Goal: Task Accomplishment & Management: Use online tool/utility

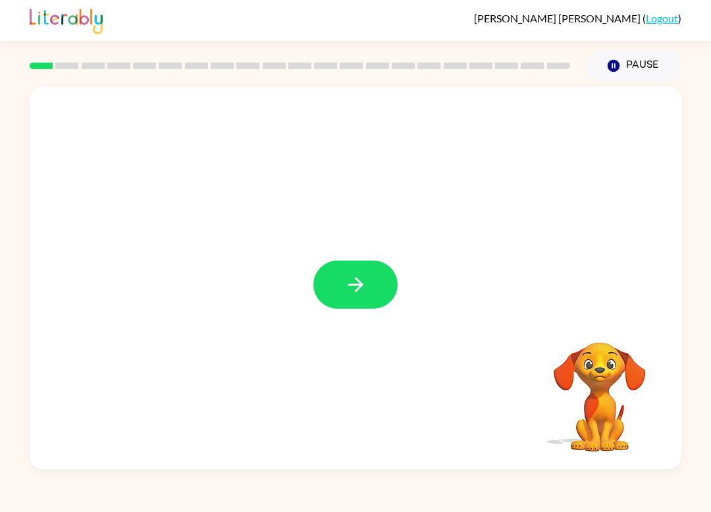
click at [377, 275] on button "button" at bounding box center [355, 285] width 84 height 48
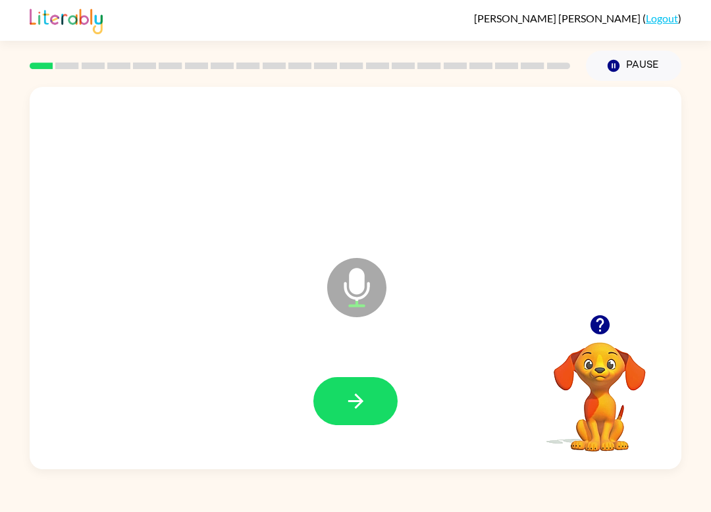
click at [361, 400] on icon "button" at bounding box center [354, 400] width 15 height 15
click at [358, 415] on button "button" at bounding box center [355, 401] width 84 height 48
click at [605, 316] on icon "button" at bounding box center [599, 324] width 23 height 23
click at [588, 324] on icon "button" at bounding box center [599, 324] width 23 height 23
click at [599, 322] on icon "button" at bounding box center [599, 324] width 19 height 19
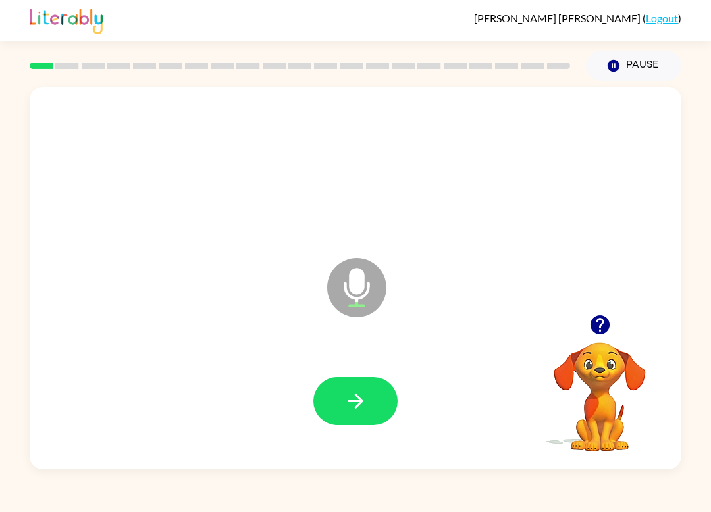
click at [609, 326] on icon "button" at bounding box center [599, 324] width 23 height 23
click at [603, 320] on icon "button" at bounding box center [599, 324] width 19 height 19
click at [374, 387] on button "button" at bounding box center [355, 401] width 84 height 48
click at [345, 395] on icon "button" at bounding box center [355, 401] width 23 height 23
click at [355, 417] on button "button" at bounding box center [355, 401] width 84 height 48
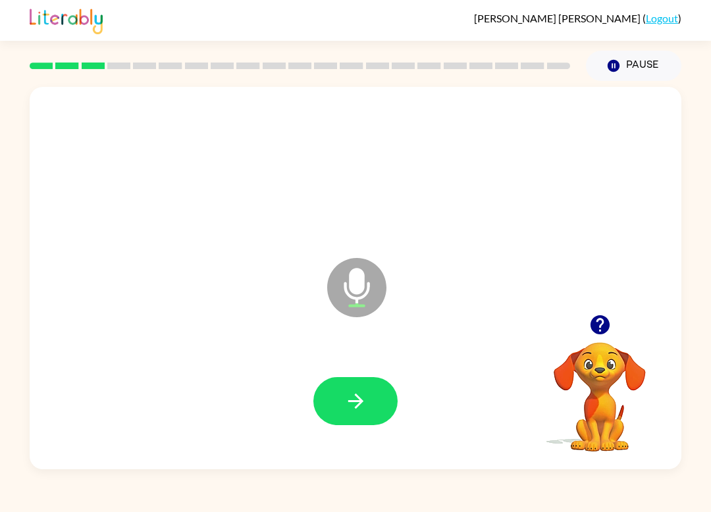
click at [340, 405] on button "button" at bounding box center [355, 401] width 84 height 48
click at [361, 401] on icon "button" at bounding box center [354, 400] width 15 height 15
click at [374, 391] on button "button" at bounding box center [355, 401] width 84 height 48
click at [378, 396] on button "button" at bounding box center [355, 401] width 84 height 48
click at [350, 395] on icon "button" at bounding box center [355, 401] width 23 height 23
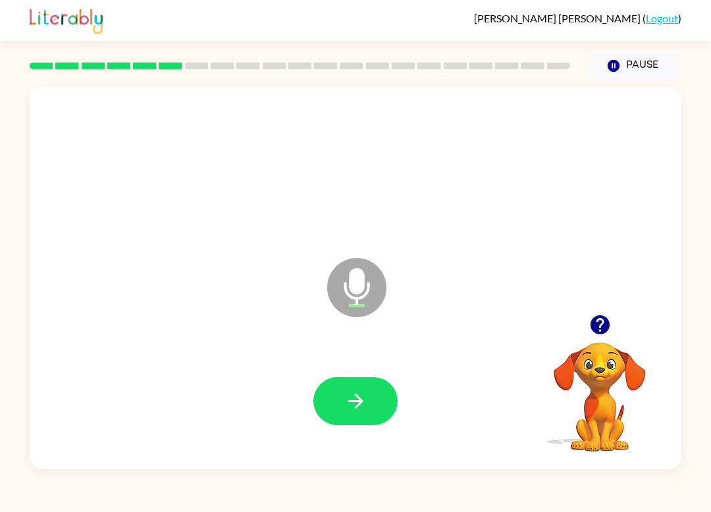
click at [374, 401] on button "button" at bounding box center [355, 401] width 84 height 48
click at [366, 408] on icon "button" at bounding box center [355, 401] width 23 height 23
click at [348, 420] on button "button" at bounding box center [355, 401] width 84 height 48
click at [369, 389] on button "button" at bounding box center [355, 401] width 84 height 48
click at [363, 403] on icon "button" at bounding box center [355, 401] width 23 height 23
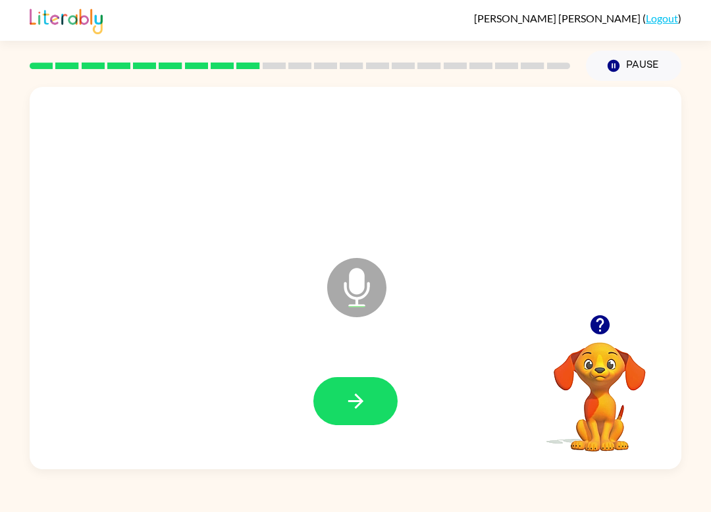
click at [347, 424] on button "button" at bounding box center [355, 401] width 84 height 48
click at [369, 406] on button "button" at bounding box center [355, 401] width 84 height 48
click at [359, 403] on icon "button" at bounding box center [354, 400] width 15 height 15
click at [369, 395] on button "button" at bounding box center [355, 401] width 84 height 48
click at [340, 400] on button "button" at bounding box center [355, 401] width 84 height 48
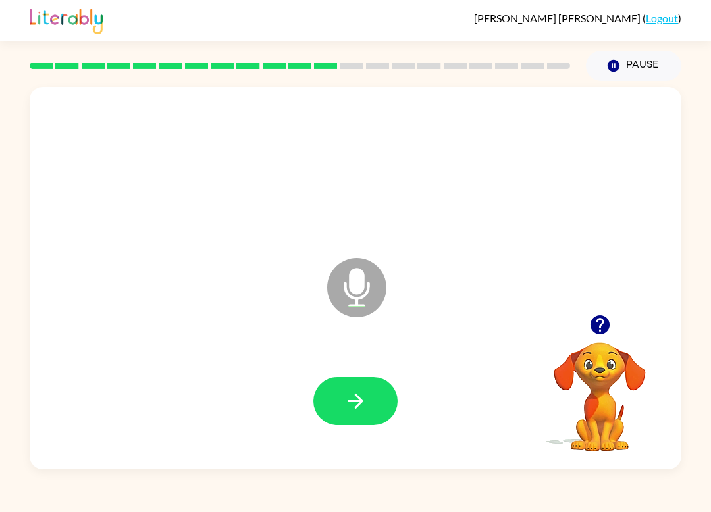
click at [355, 397] on icon "button" at bounding box center [355, 401] width 23 height 23
click at [363, 407] on icon "button" at bounding box center [355, 401] width 23 height 23
click at [373, 403] on button "button" at bounding box center [355, 401] width 84 height 48
click at [350, 403] on icon "button" at bounding box center [355, 401] width 23 height 23
click at [367, 397] on button "button" at bounding box center [355, 401] width 84 height 48
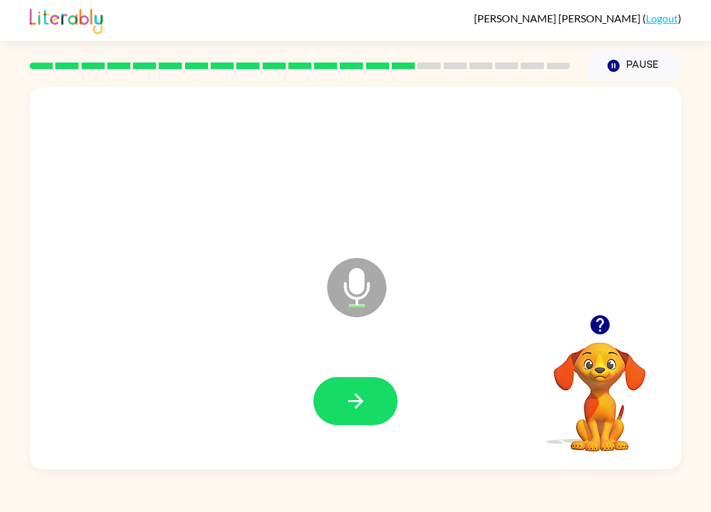
click at [370, 415] on button "button" at bounding box center [355, 401] width 84 height 48
click at [378, 401] on button "button" at bounding box center [355, 401] width 84 height 48
click at [370, 407] on button "button" at bounding box center [355, 401] width 84 height 48
click at [376, 400] on button "button" at bounding box center [355, 401] width 84 height 48
click at [383, 386] on button "button" at bounding box center [355, 401] width 84 height 48
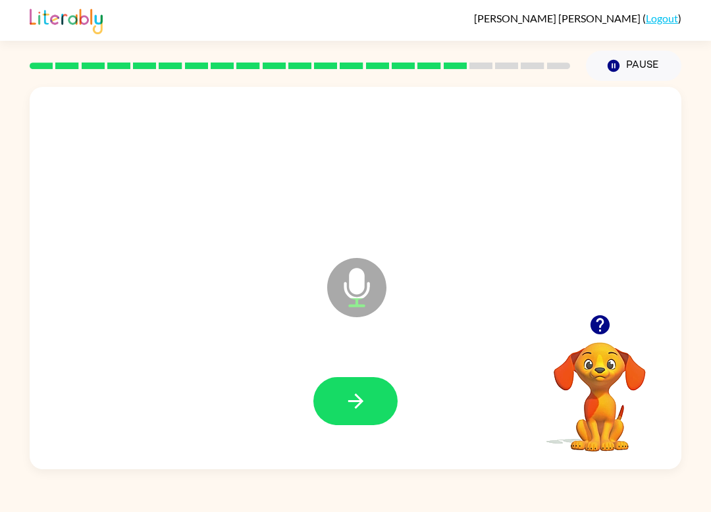
click at [377, 399] on button "button" at bounding box center [355, 401] width 84 height 48
click at [371, 393] on button "button" at bounding box center [355, 401] width 84 height 48
click at [349, 387] on button "button" at bounding box center [355, 401] width 84 height 48
click at [382, 393] on button "button" at bounding box center [355, 401] width 84 height 48
click at [381, 408] on button "button" at bounding box center [355, 401] width 84 height 48
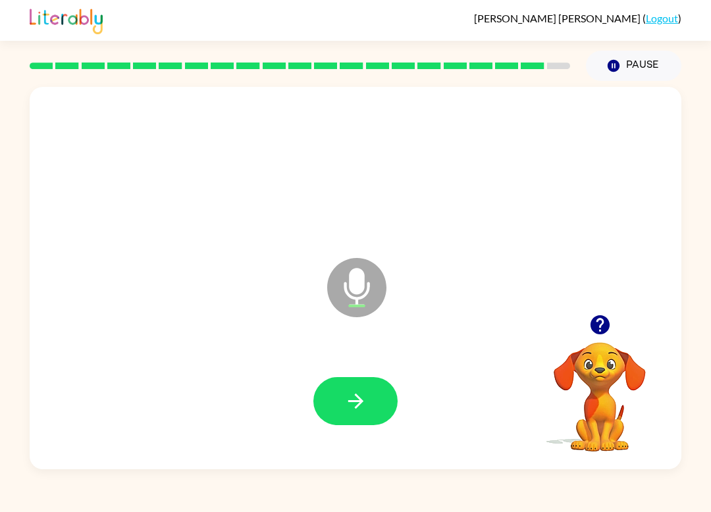
click at [359, 412] on icon "button" at bounding box center [355, 401] width 23 height 23
click at [361, 387] on button "button" at bounding box center [355, 401] width 84 height 48
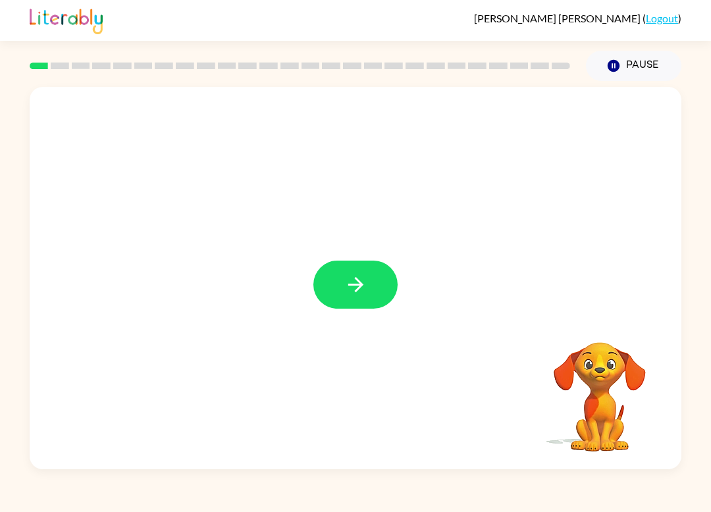
click at [374, 288] on button "button" at bounding box center [355, 285] width 84 height 48
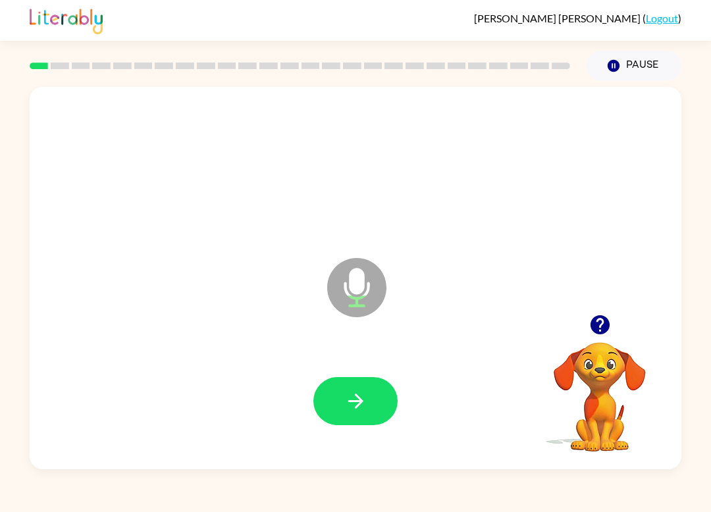
click at [389, 417] on button "button" at bounding box center [355, 401] width 84 height 48
click at [355, 406] on icon "button" at bounding box center [355, 401] width 23 height 23
click at [365, 395] on icon "button" at bounding box center [355, 401] width 23 height 23
click at [369, 398] on button "button" at bounding box center [355, 401] width 84 height 48
click at [382, 415] on button "button" at bounding box center [355, 401] width 84 height 48
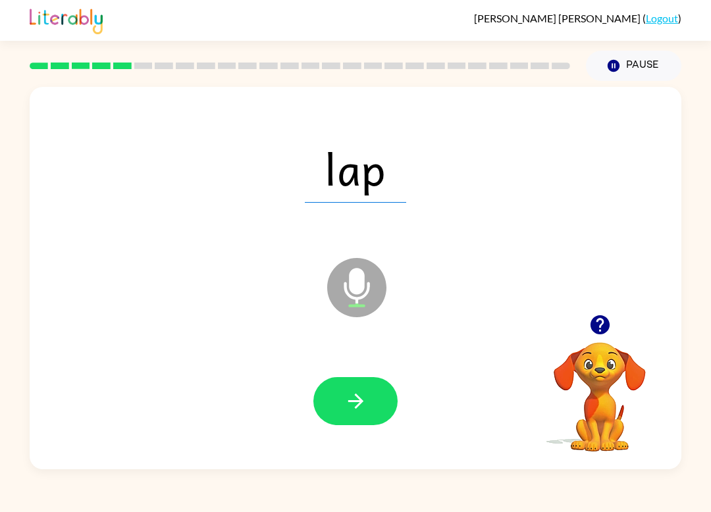
click at [359, 405] on icon "button" at bounding box center [354, 400] width 15 height 15
click at [347, 414] on button "button" at bounding box center [355, 401] width 84 height 48
click at [361, 400] on icon "button" at bounding box center [354, 400] width 15 height 15
click at [360, 398] on icon "button" at bounding box center [355, 401] width 23 height 23
click at [378, 394] on button "button" at bounding box center [355, 401] width 84 height 48
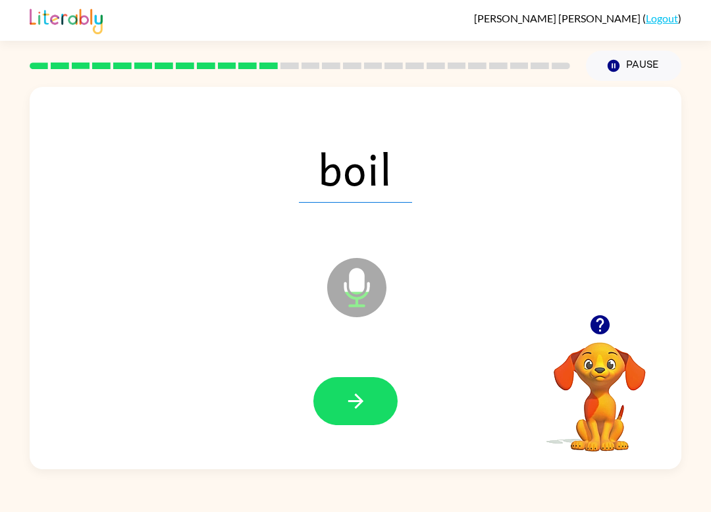
click at [351, 405] on icon "button" at bounding box center [355, 401] width 23 height 23
click at [350, 404] on icon "button" at bounding box center [355, 401] width 23 height 23
click at [369, 411] on button "button" at bounding box center [355, 401] width 84 height 48
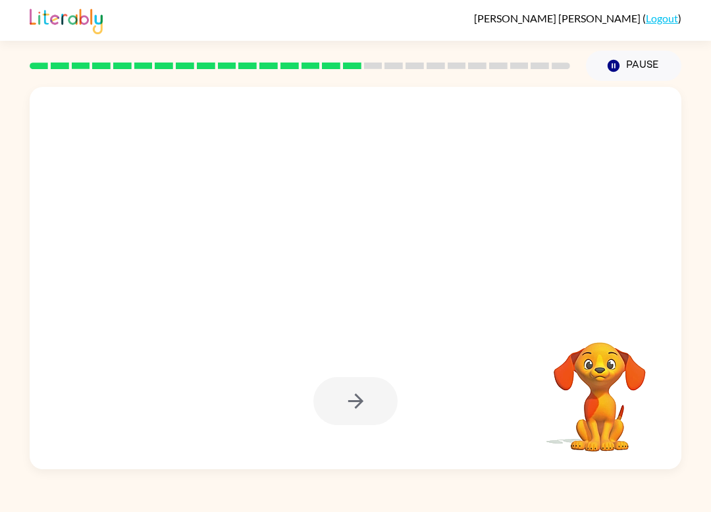
click at [284, 454] on div at bounding box center [355, 401] width 625 height 110
click at [343, 465] on div at bounding box center [355, 278] width 651 height 382
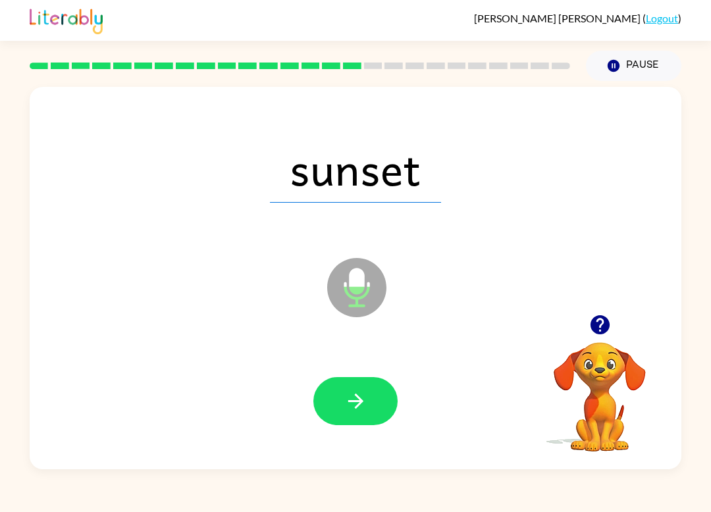
click at [357, 416] on button "button" at bounding box center [355, 401] width 84 height 48
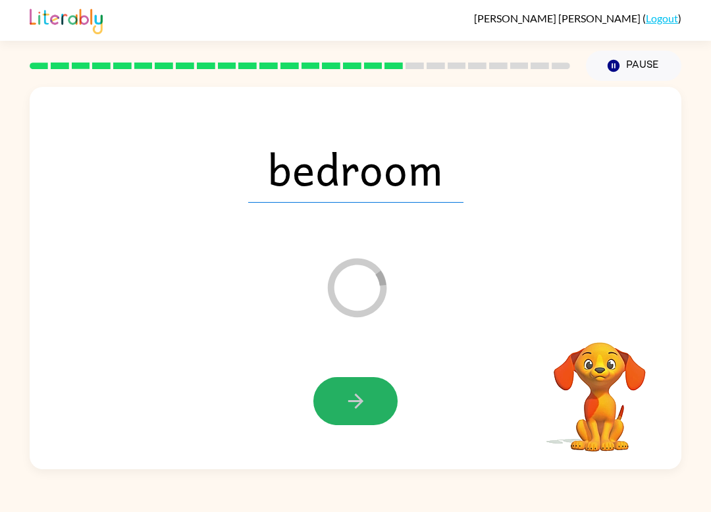
click at [366, 405] on icon "button" at bounding box center [355, 401] width 23 height 23
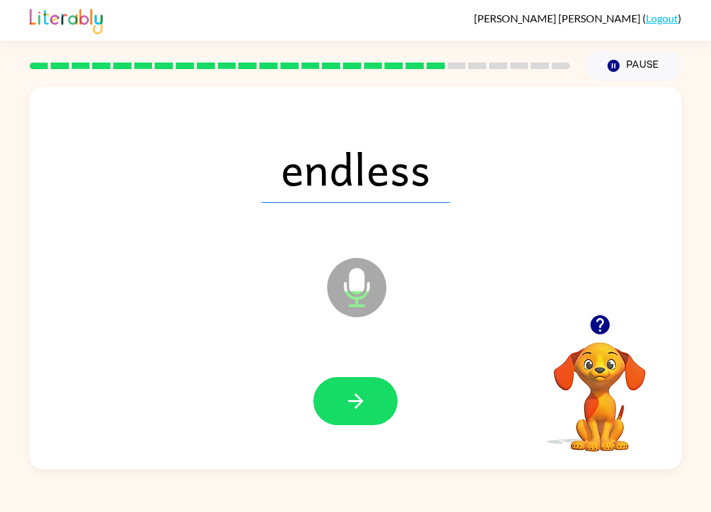
click at [343, 391] on button "button" at bounding box center [355, 401] width 84 height 48
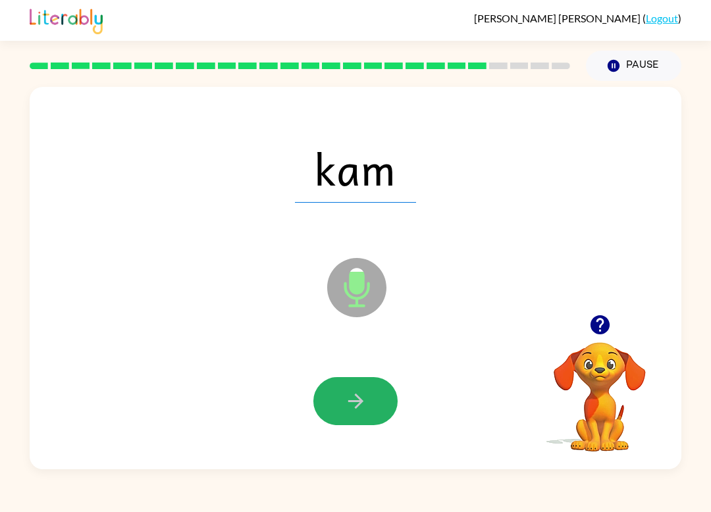
click at [332, 395] on button "button" at bounding box center [355, 401] width 84 height 48
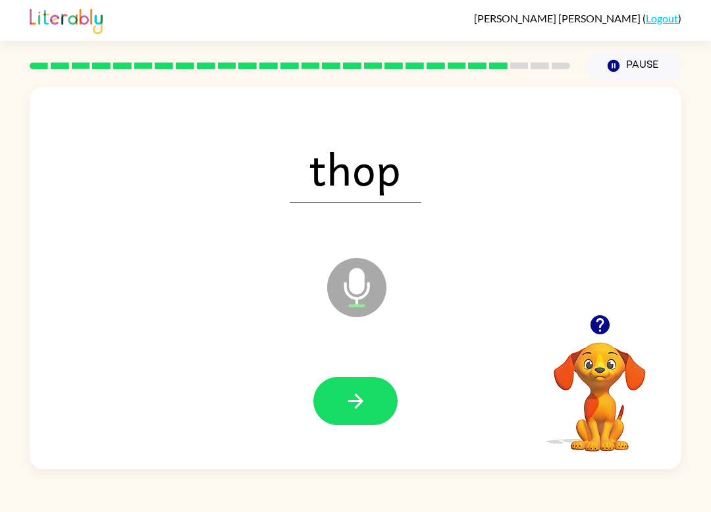
click at [339, 397] on button "button" at bounding box center [355, 401] width 84 height 48
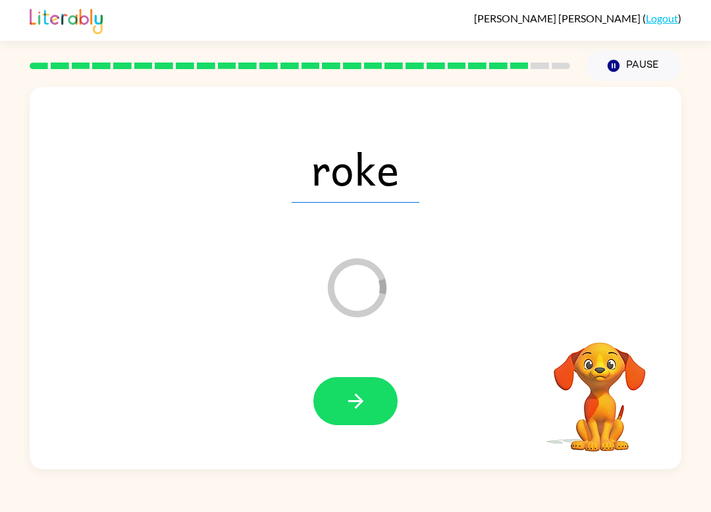
click at [366, 392] on icon "button" at bounding box center [355, 401] width 23 height 23
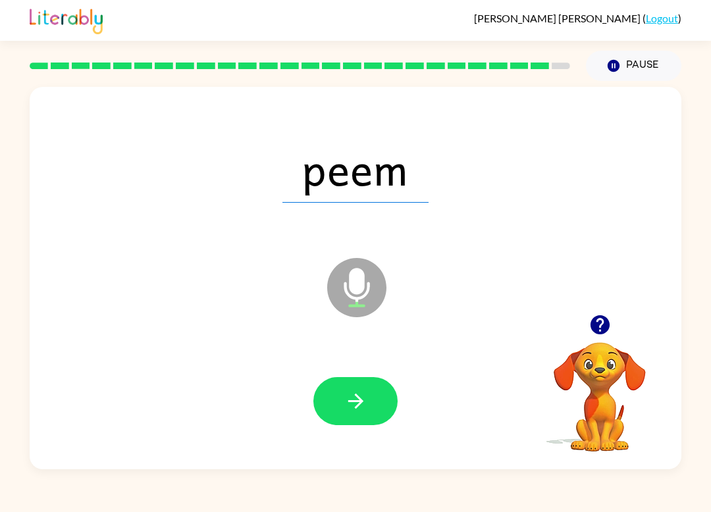
click at [382, 390] on button "button" at bounding box center [355, 401] width 84 height 48
